Goal: Task Accomplishment & Management: Manage account settings

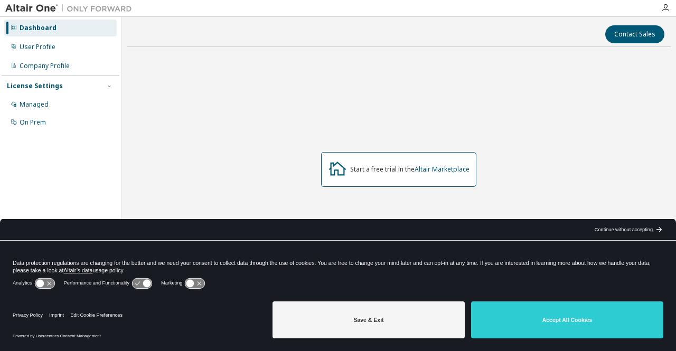
click at [593, 326] on button "Accept All Cookies" at bounding box center [567, 319] width 192 height 37
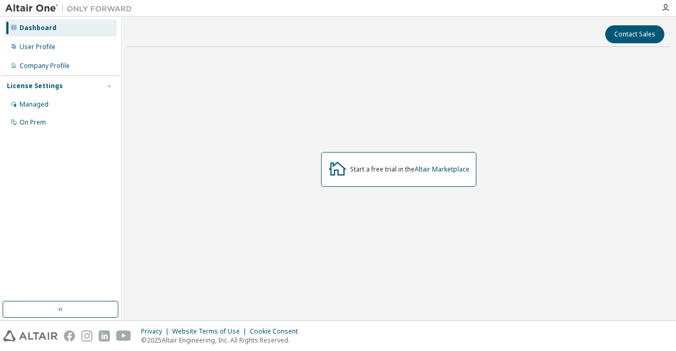
click at [36, 83] on div "License Settings" at bounding box center [35, 86] width 56 height 8
click at [35, 83] on div "License Settings" at bounding box center [35, 86] width 56 height 8
click at [28, 101] on div "Managed" at bounding box center [34, 104] width 29 height 8
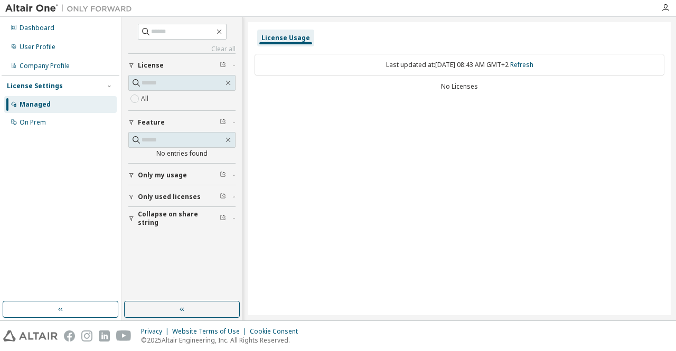
click at [163, 72] on button "License" at bounding box center [181, 65] width 107 height 23
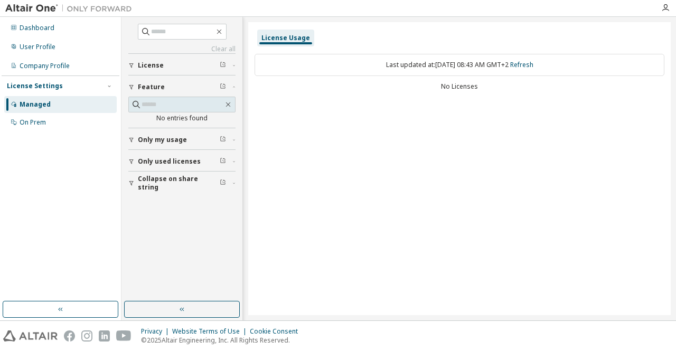
click at [168, 60] on button "License" at bounding box center [181, 65] width 107 height 23
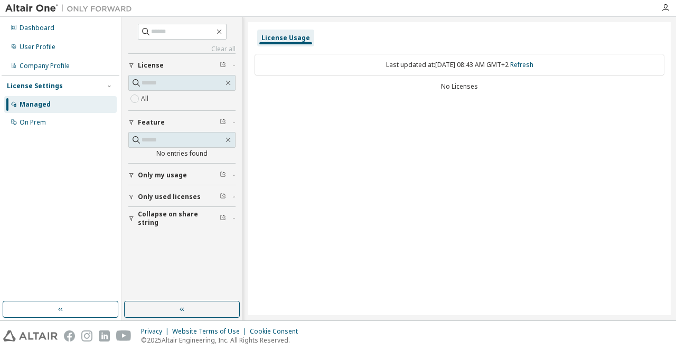
click at [451, 88] on div "No Licenses" at bounding box center [459, 86] width 410 height 8
click at [468, 74] on div "Last updated at: Tue 2025-09-30 08:43 AM GMT+2 Refresh" at bounding box center [459, 65] width 410 height 22
click at [142, 174] on span "Only my usage" at bounding box center [162, 175] width 49 height 8
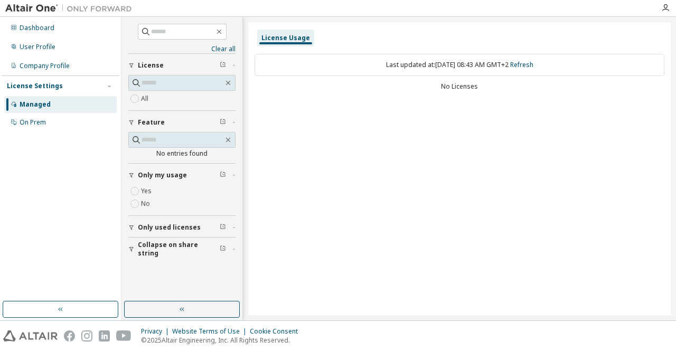
click at [142, 174] on span "Only my usage" at bounding box center [162, 175] width 49 height 8
click at [134, 199] on button "Only used licenses" at bounding box center [181, 196] width 107 height 23
click at [148, 194] on span "Only used licenses" at bounding box center [169, 197] width 63 height 8
click at [667, 5] on icon "button" at bounding box center [665, 8] width 8 height 8
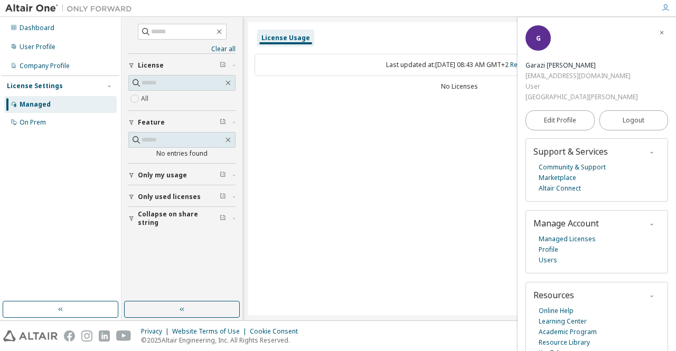
click at [547, 126] on link "Edit Profile" at bounding box center [559, 120] width 69 height 20
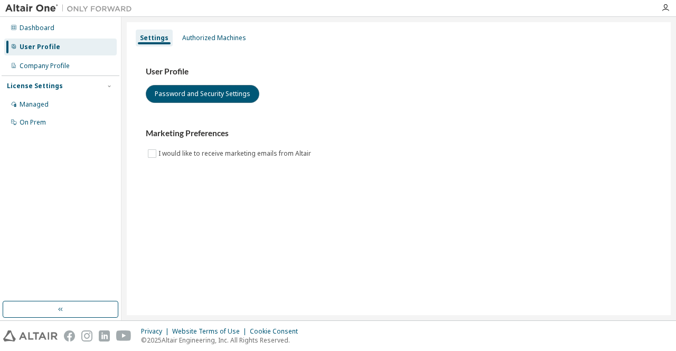
click at [185, 97] on button "Password and Security Settings" at bounding box center [202, 94] width 113 height 18
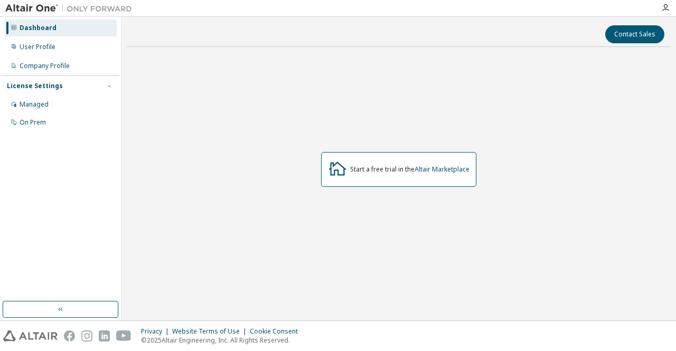
click at [51, 88] on div "License Settings" at bounding box center [35, 86] width 56 height 8
click at [64, 86] on div "License Settings" at bounding box center [60, 85] width 107 height 9
click at [38, 104] on div "Managed" at bounding box center [34, 104] width 29 height 8
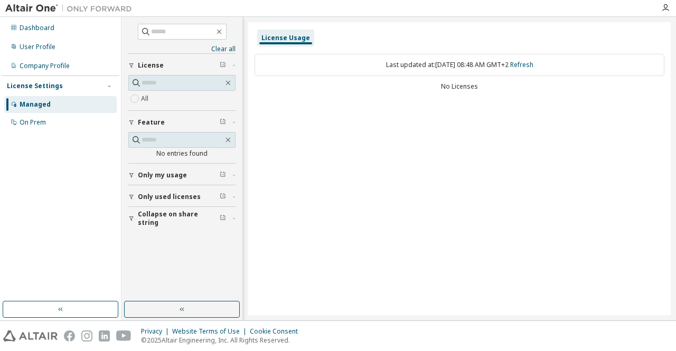
click at [455, 64] on div "Last updated at: [DATE] 08:48 AM GMT+2 Refresh" at bounding box center [459, 65] width 410 height 22
click at [468, 68] on div "Last updated at: [DATE] 08:48 AM GMT+2 Refresh" at bounding box center [459, 65] width 410 height 22
click at [451, 92] on div "Last updated at: [DATE] 08:48 AM GMT+2 Refresh No Licenses" at bounding box center [459, 73] width 410 height 52
click at [457, 90] on div "Last updated at: [DATE] 08:48 AM GMT+2 Refresh No Licenses" at bounding box center [459, 73] width 410 height 52
click at [467, 89] on div "No Licenses" at bounding box center [459, 86] width 410 height 8
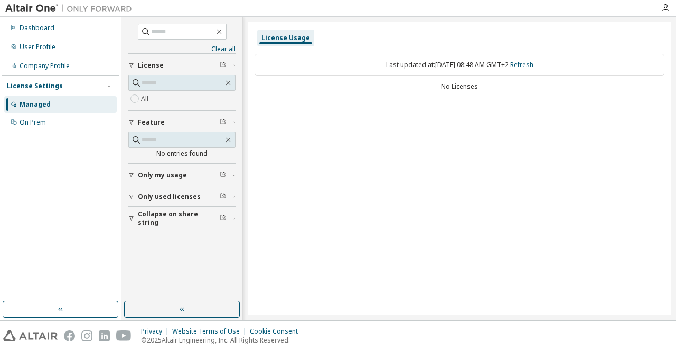
click at [535, 170] on div "License Usage Last updated at: [DATE] 08:48 AM GMT+2 Refresh No Licenses" at bounding box center [459, 168] width 422 height 293
